Goal: Transaction & Acquisition: Purchase product/service

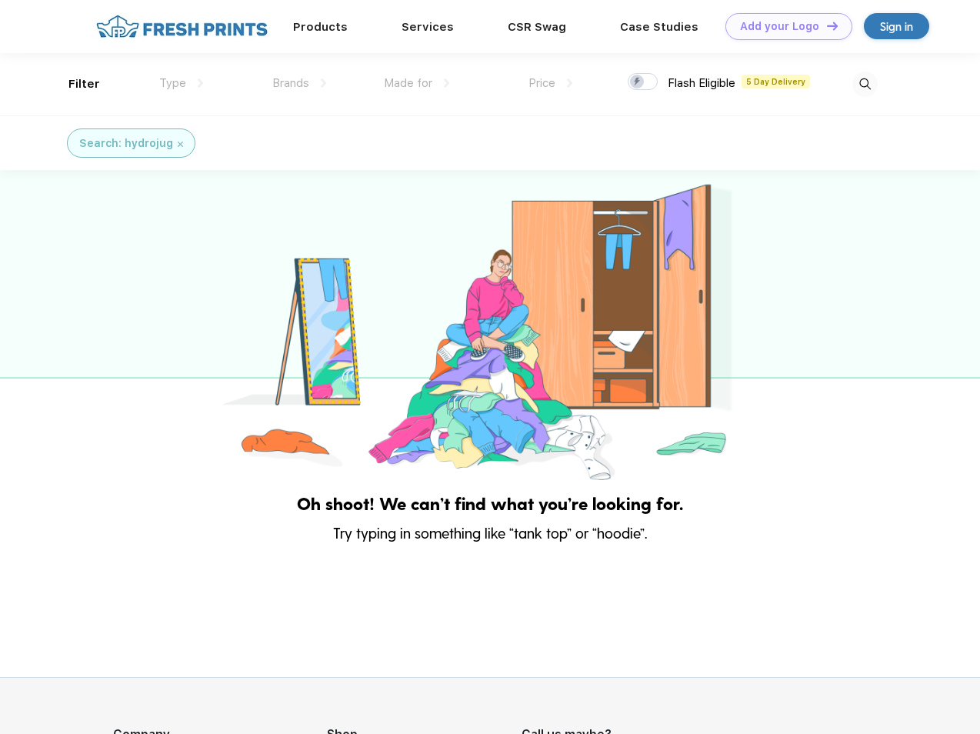
click at [783, 26] on link "Add your Logo Design Tool" at bounding box center [788, 26] width 127 height 27
click at [0, 0] on div "Design Tool" at bounding box center [0, 0] width 0 height 0
click at [825, 25] on link "Add your Logo Design Tool" at bounding box center [788, 26] width 127 height 27
click at [74, 84] on div "Filter" at bounding box center [84, 84] width 32 height 18
click at [181, 83] on span "Type" at bounding box center [172, 83] width 27 height 14
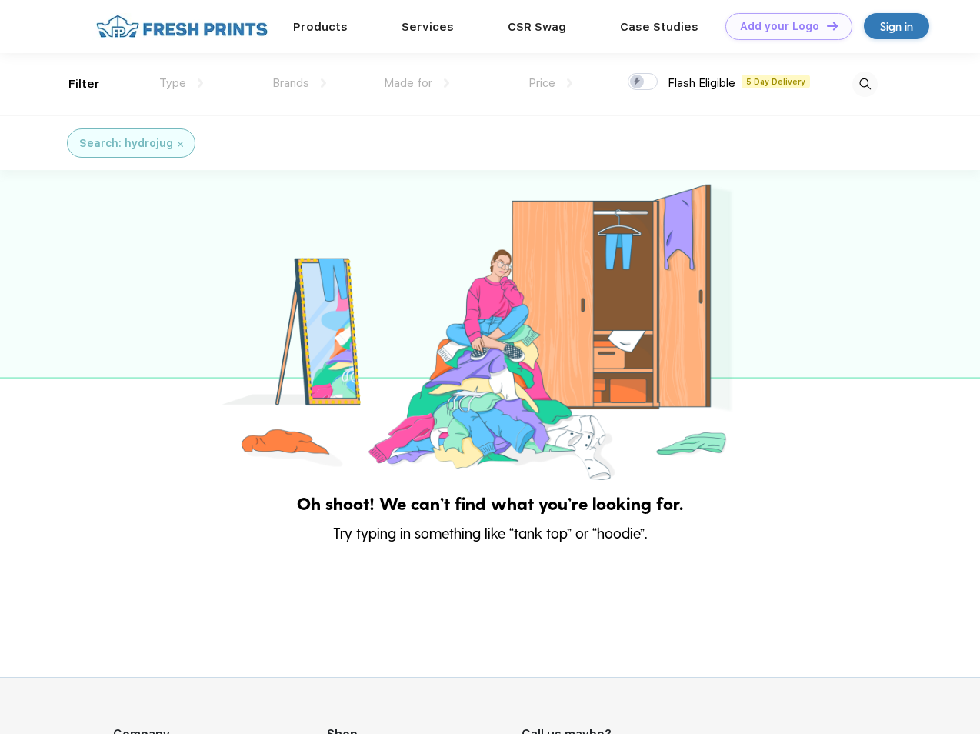
click at [299, 83] on span "Brands" at bounding box center [290, 83] width 37 height 14
click at [417, 83] on span "Made for" at bounding box center [408, 83] width 48 height 14
click at [551, 83] on span "Price" at bounding box center [541, 83] width 27 height 14
click at [643, 82] on div at bounding box center [643, 81] width 30 height 17
click at [638, 82] on input "checkbox" at bounding box center [633, 77] width 10 height 10
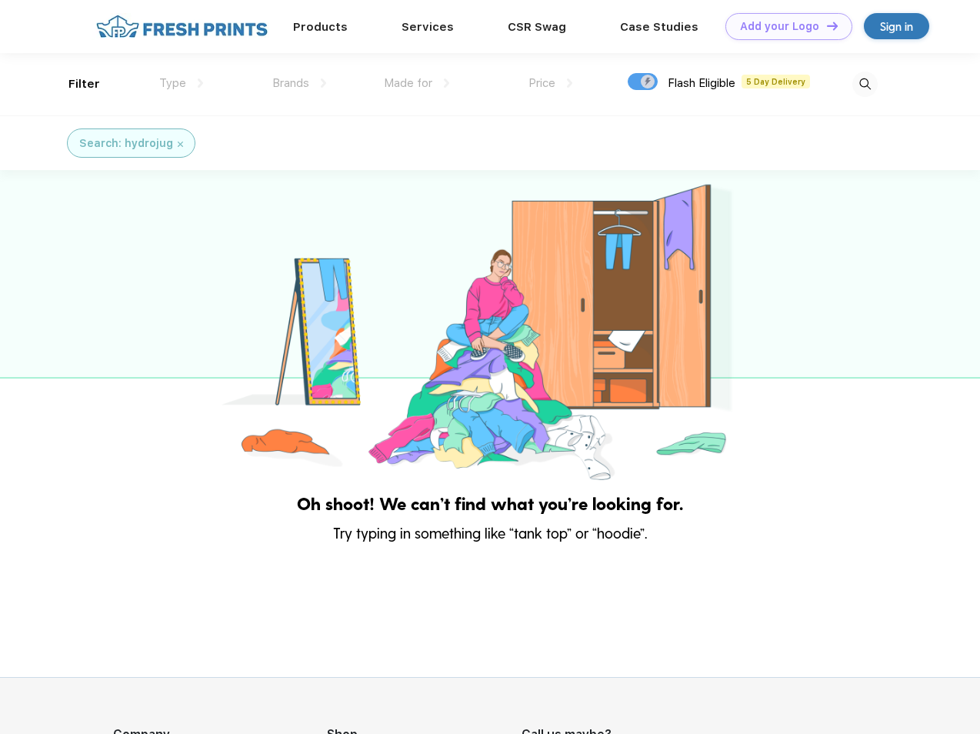
click at [864, 84] on img at bounding box center [864, 84] width 25 height 25
